Goal: Task Accomplishment & Management: Manage account settings

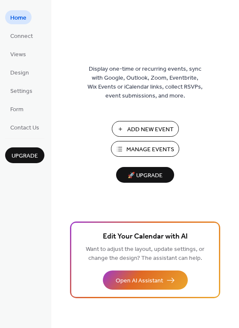
click at [73, 23] on div "Display one-time or recurring events, sync with Google, Outlook, Zoom, Eventbri…" at bounding box center [145, 164] width 188 height 328
click at [156, 152] on span "Manage Events" at bounding box center [150, 149] width 48 height 9
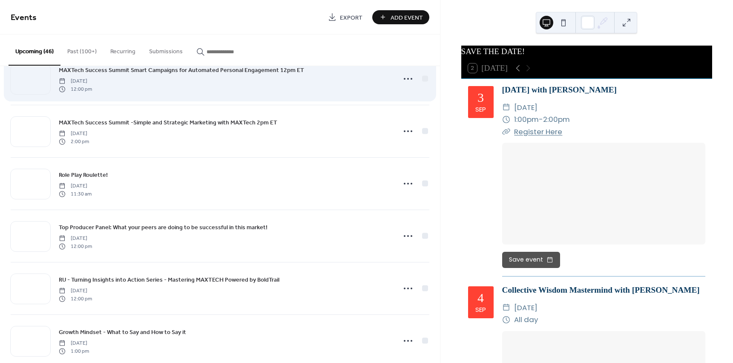
scroll to position [1599, 0]
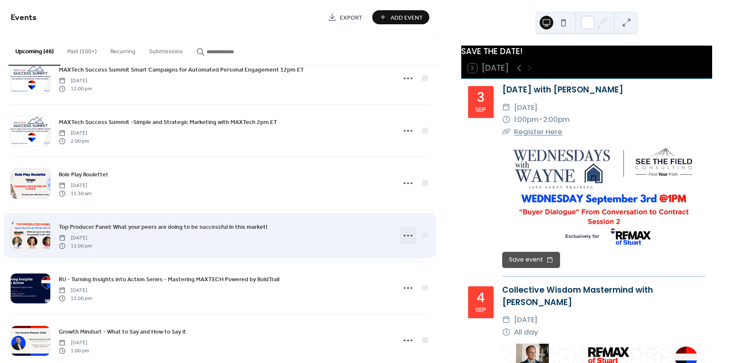
click at [403, 236] on icon at bounding box center [408, 236] width 14 height 14
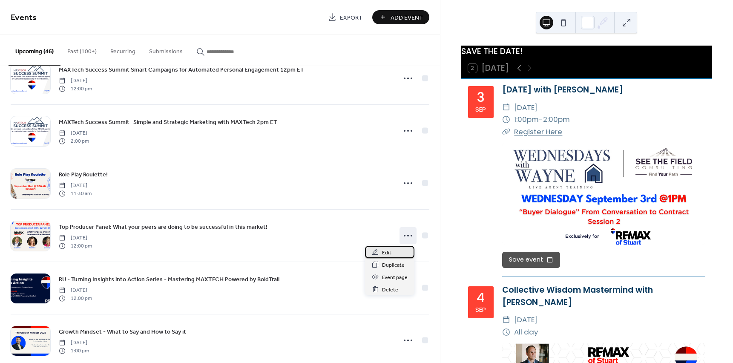
click at [390, 256] on span "Edit" at bounding box center [386, 252] width 9 height 9
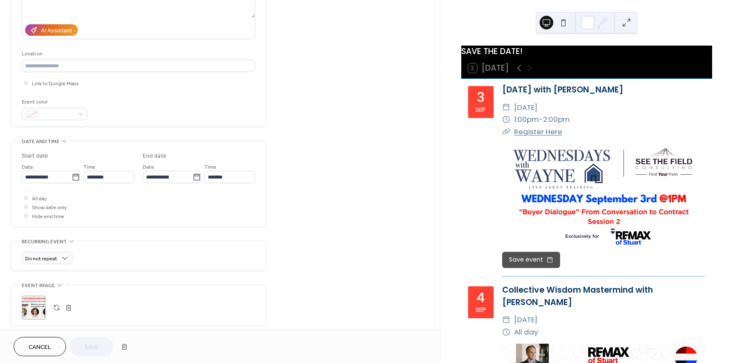
scroll to position [332, 0]
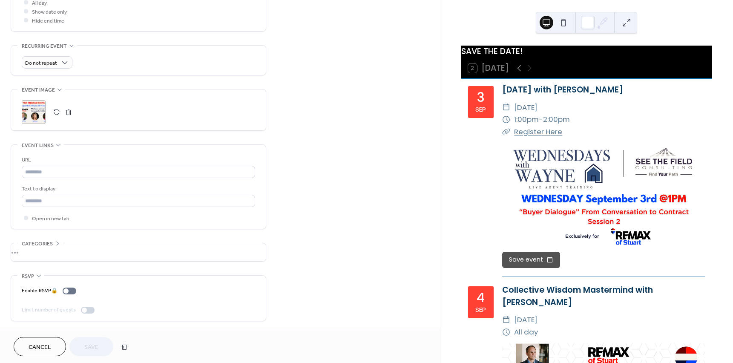
click at [69, 112] on button "button" at bounding box center [69, 112] width 12 height 12
click at [59, 113] on button "button" at bounding box center [57, 112] width 12 height 12
click at [94, 352] on span "Save" at bounding box center [91, 347] width 14 height 9
